Goal: Task Accomplishment & Management: Complete application form

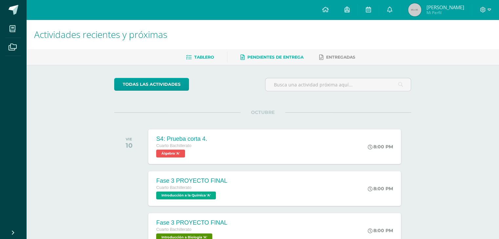
click at [264, 62] on link "Pendientes de entrega" at bounding box center [271, 57] width 63 height 10
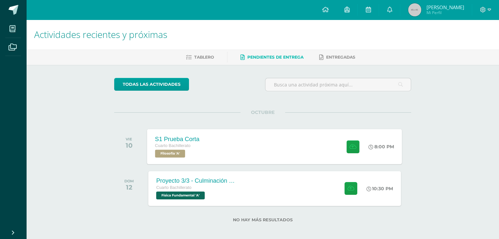
click at [252, 140] on div "S1 Prueba Corta Cuarto Bachillerato Filosofía 'A' 8:00 PM S1 Prueba Corta Filos…" at bounding box center [274, 146] width 255 height 35
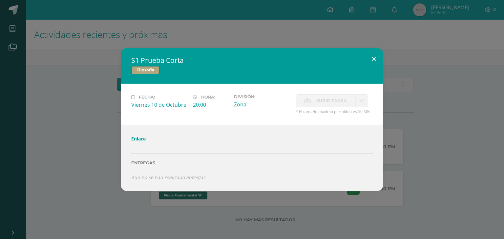
click at [368, 63] on button at bounding box center [373, 59] width 19 height 22
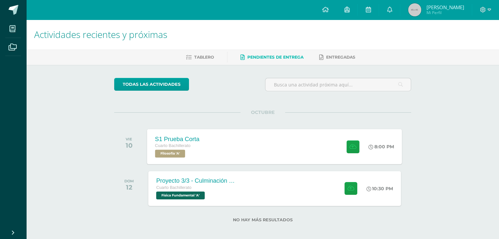
click at [214, 135] on div "S1 Prueba Corta Cuarto Bachillerato Filosofía 'A' 8:00 PM S1 Prueba Corta Filos…" at bounding box center [274, 146] width 255 height 35
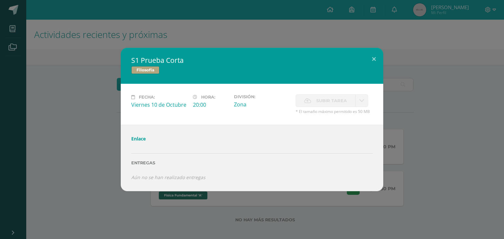
click at [141, 141] on link "Enlace" at bounding box center [138, 139] width 14 height 6
click at [89, 93] on div "S1 Prueba Corta Filosofía Fecha: Viernes 10 de Octubre Hora: 20:00 División: Zo…" at bounding box center [252, 119] width 498 height 143
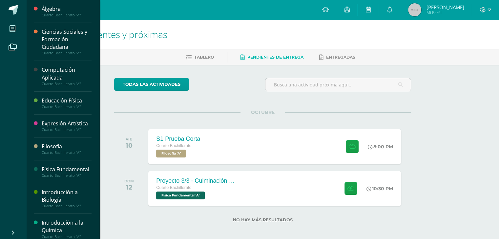
click at [49, 143] on div "Filosofía" at bounding box center [67, 147] width 50 height 8
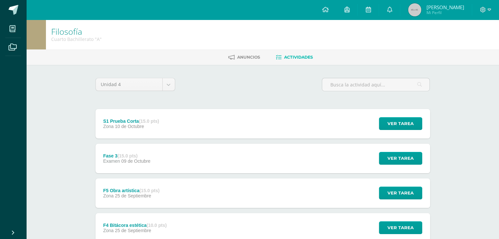
click at [171, 119] on div "S1 Prueba Corta (15.0 pts) Zona [DATE] Ver tarea S1 Prueba Corta Filosofía Carg…" at bounding box center [262, 124] width 334 height 30
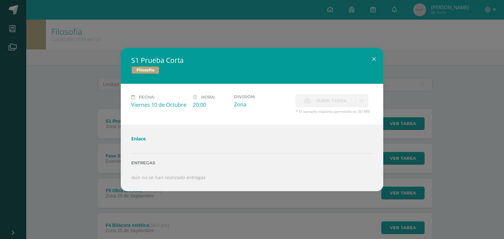
click at [95, 95] on div "S1 Prueba Corta Filosofía Fecha: Viernes 10 de Octubre Hora: 20:00 División: Zo…" at bounding box center [252, 119] width 498 height 143
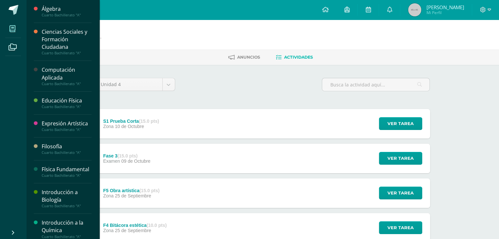
click at [12, 30] on icon at bounding box center [13, 29] width 6 height 7
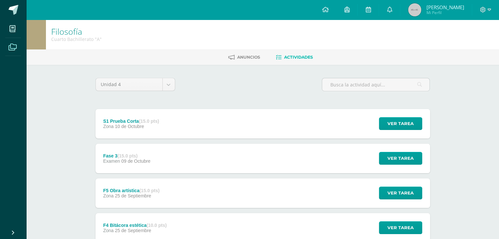
click at [10, 47] on icon at bounding box center [13, 47] width 8 height 7
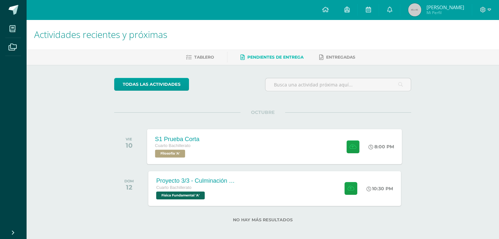
drag, startPoint x: 296, startPoint y: 122, endPoint x: 295, endPoint y: 141, distance: 19.7
click at [296, 122] on div "OCTUBRE VIE 10 S1 Prueba Corta Cuarto Bachillerato Filosofía 'A' 8:00 PM S1 Pru…" at bounding box center [262, 138] width 297 height 53
click at [348, 143] on button at bounding box center [352, 146] width 13 height 13
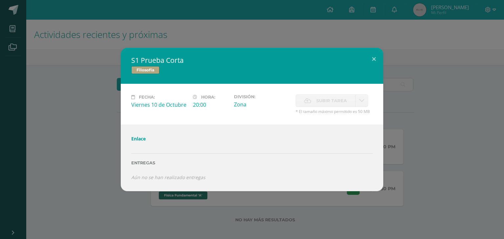
click at [325, 93] on div "Fecha: Viernes 10 de Octubre Hora: 20:00 División: Zona Subir tarea Cancelar" at bounding box center [252, 104] width 262 height 41
click at [327, 107] on span "Subir tarea" at bounding box center [331, 101] width 30 height 12
click at [327, 105] on span "Subir tarea" at bounding box center [331, 101] width 30 height 12
click at [361, 114] on span "* El tamaño máximo permitido es 50 MB" at bounding box center [333, 112] width 77 height 6
click at [143, 140] on link "Enlace" at bounding box center [138, 139] width 14 height 6
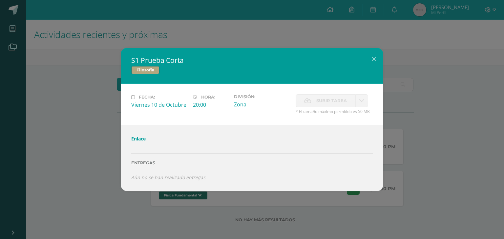
click at [134, 139] on link "Enlace" at bounding box center [138, 139] width 14 height 6
